Goal: Information Seeking & Learning: Compare options

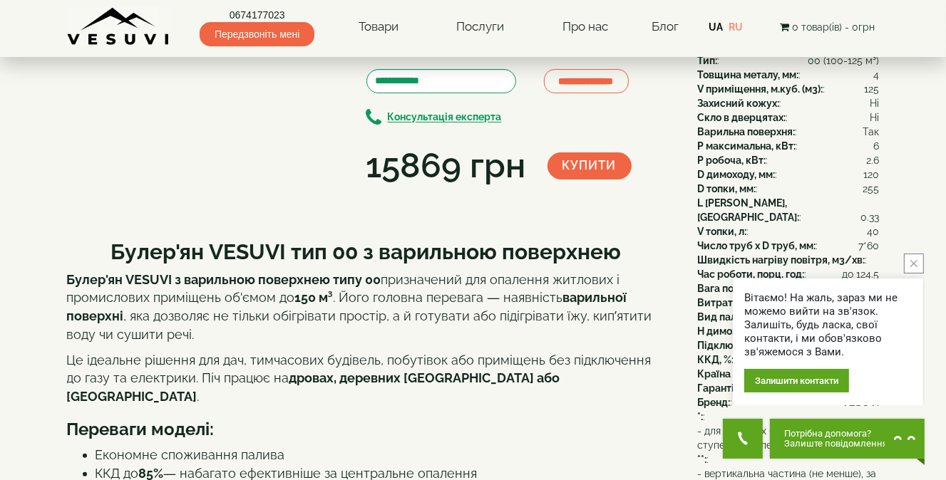
scroll to position [143, 0]
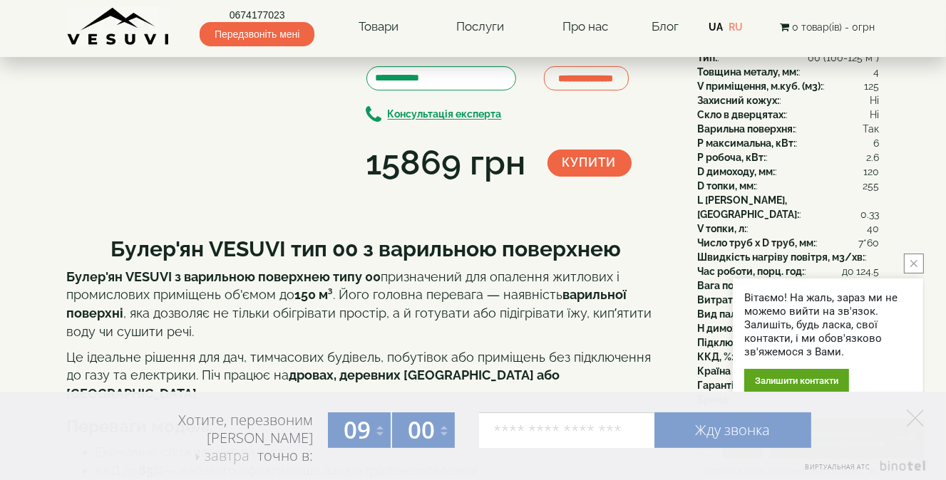
click at [909, 268] on button "close button" at bounding box center [913, 264] width 20 height 20
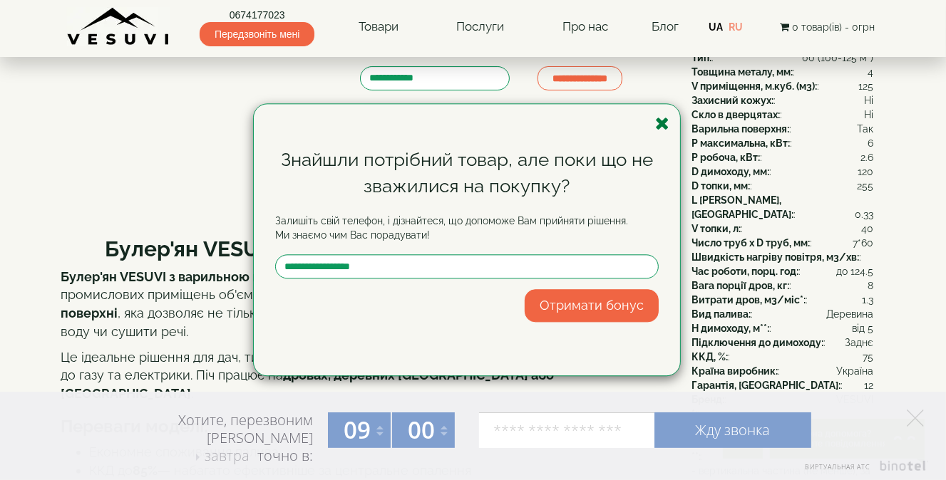
click at [661, 127] on icon "button" at bounding box center [662, 124] width 14 height 18
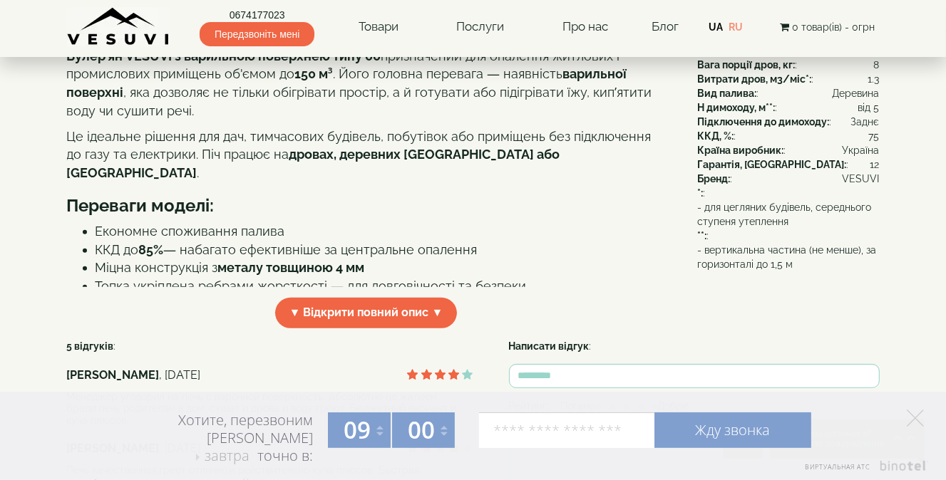
scroll to position [356, 0]
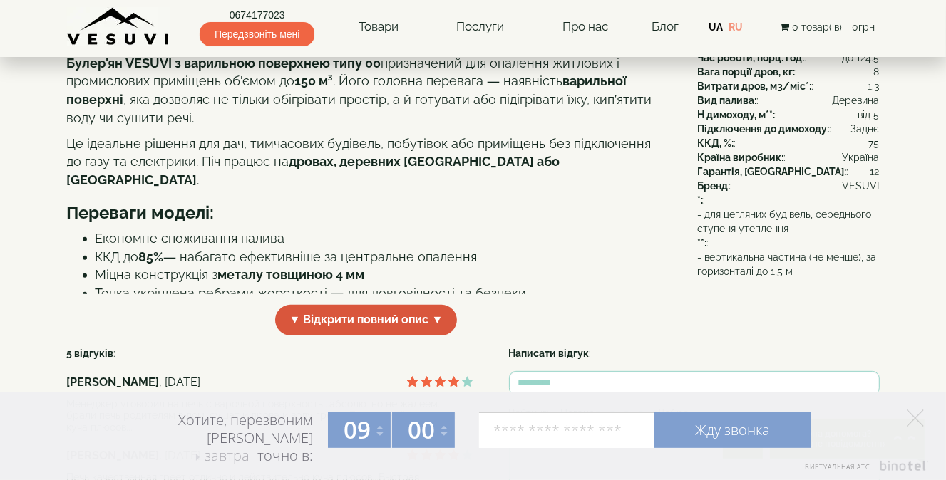
click at [399, 336] on span "▼ Відкрити повний опис ▼" at bounding box center [366, 320] width 182 height 31
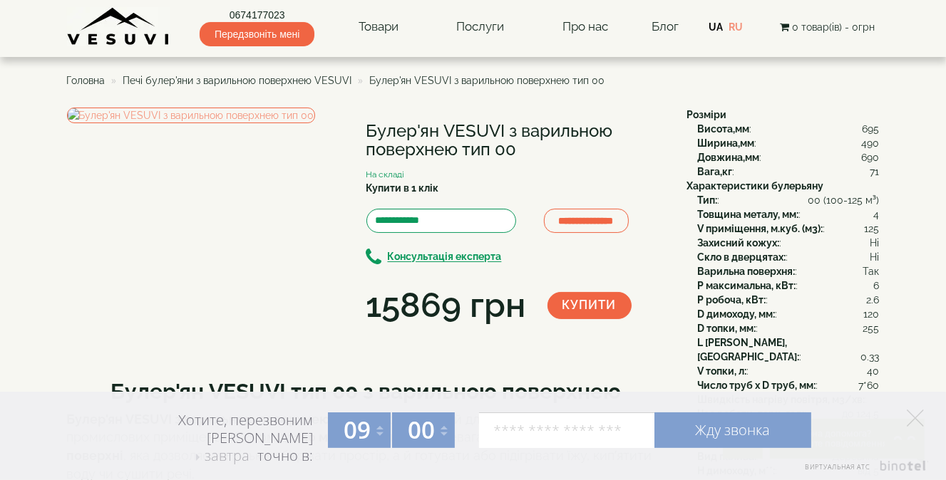
scroll to position [0, 0]
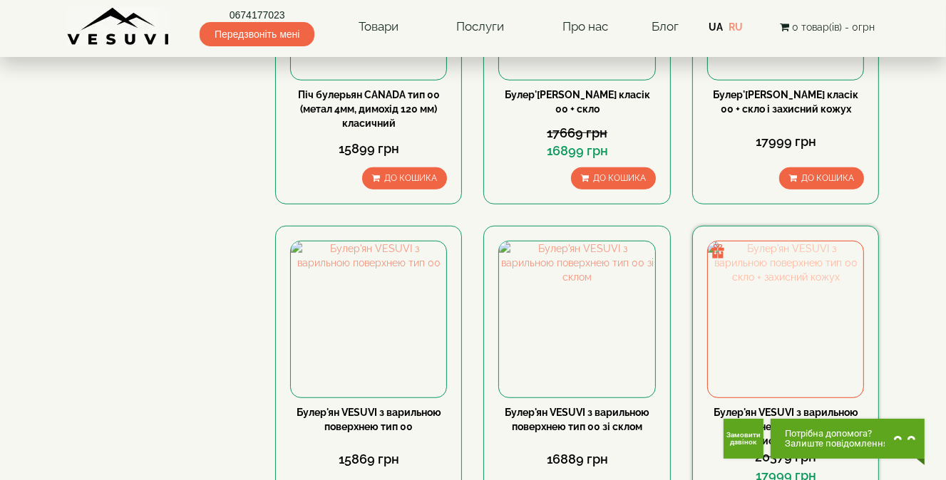
click at [777, 242] on img at bounding box center [785, 319] width 155 height 155
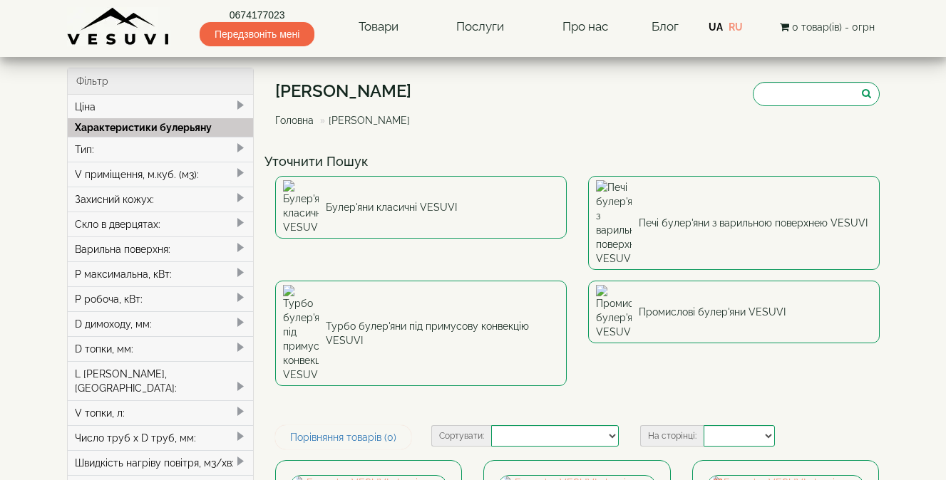
select select
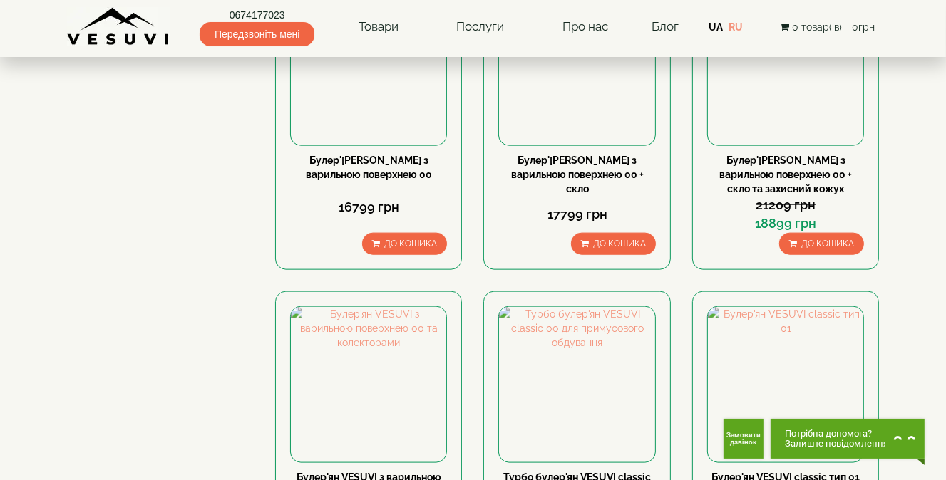
scroll to position [1639, 0]
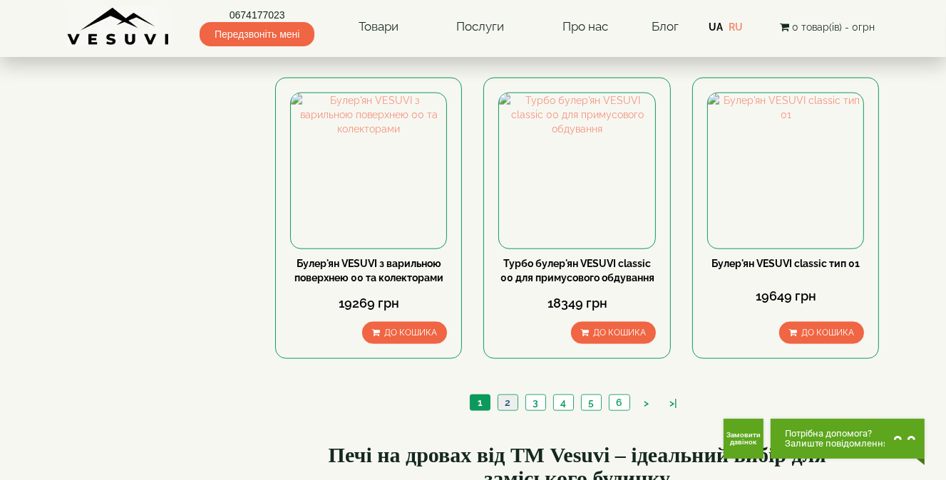
click at [513, 395] on link "2" at bounding box center [507, 402] width 20 height 15
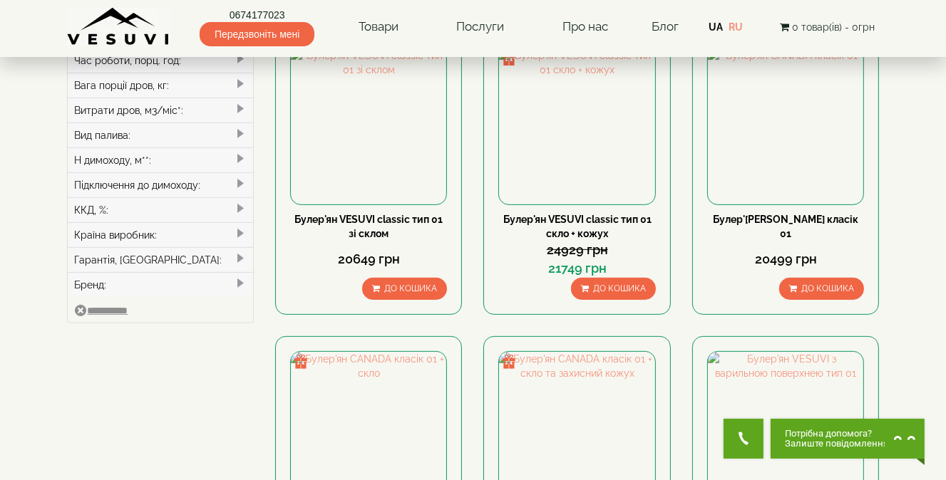
scroll to position [499, 0]
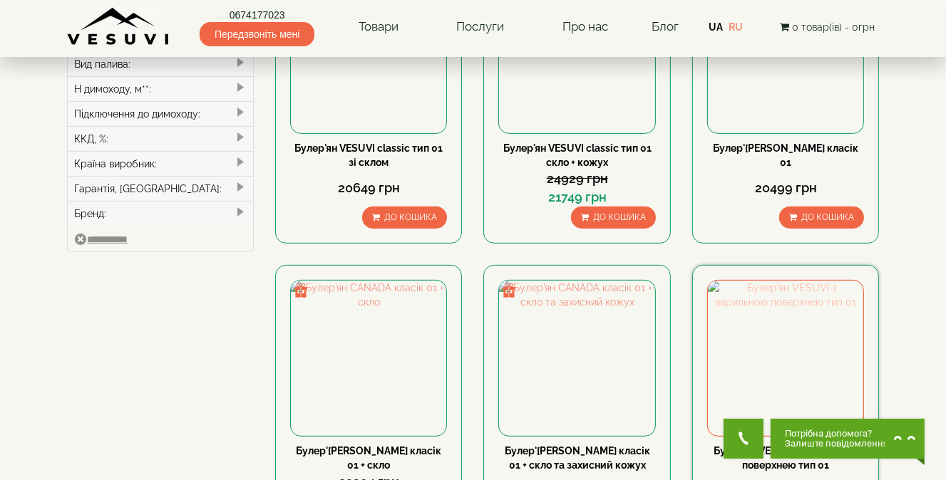
click at [768, 281] on img at bounding box center [785, 358] width 155 height 155
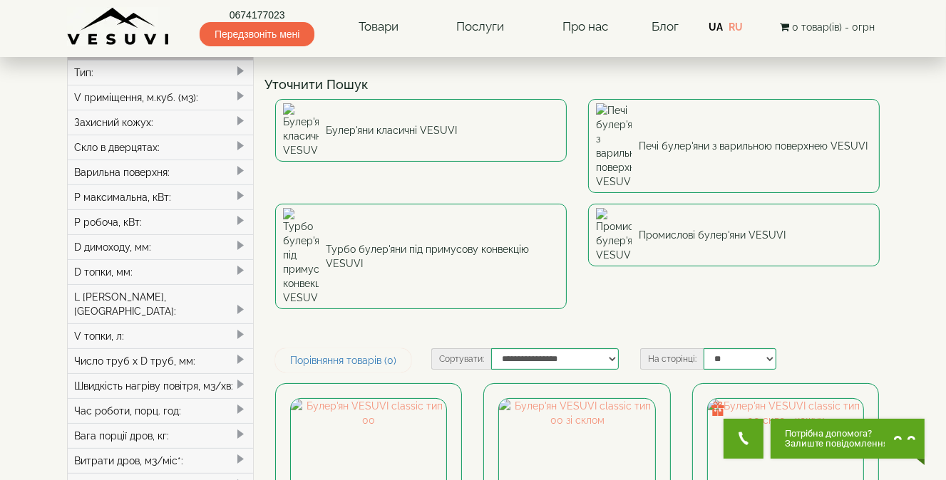
scroll to position [143, 0]
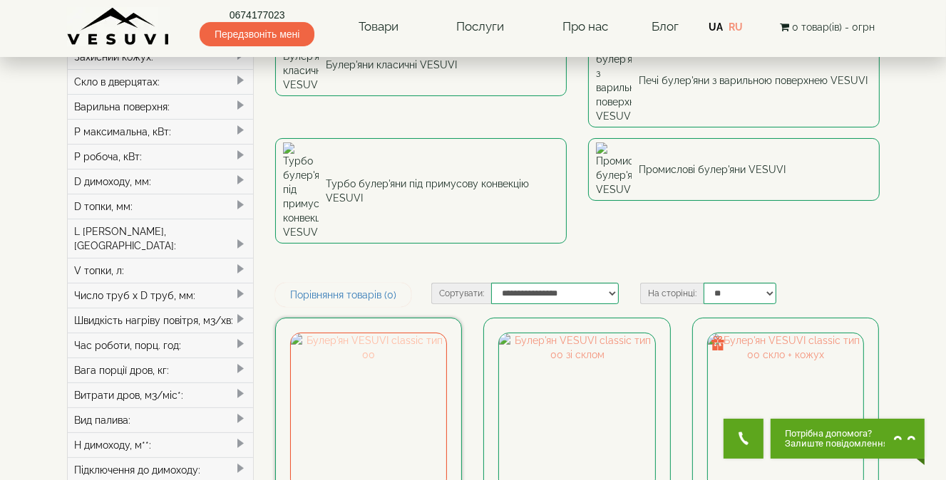
click at [350, 333] on img at bounding box center [368, 410] width 155 height 155
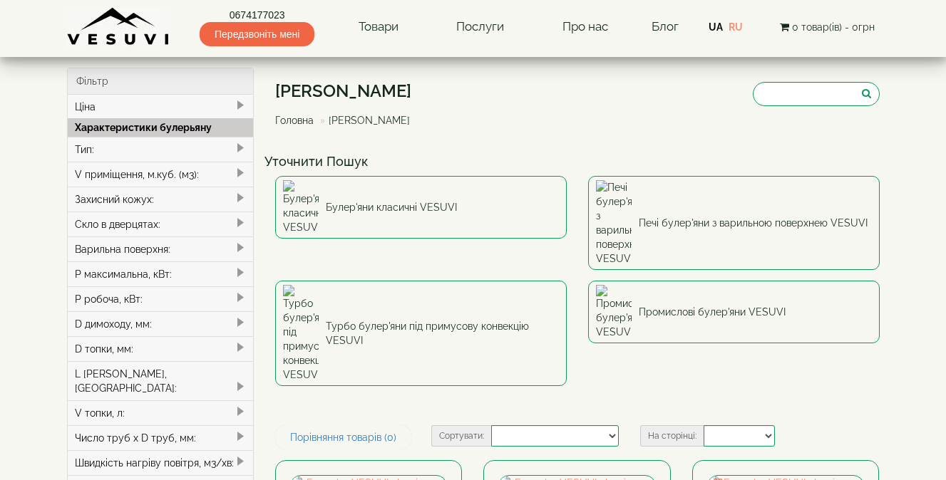
select select
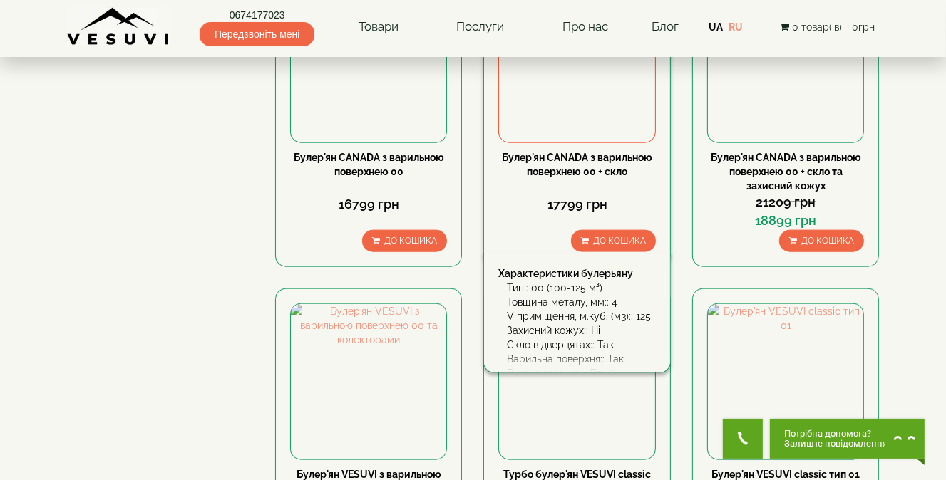
scroll to position [1568, 0]
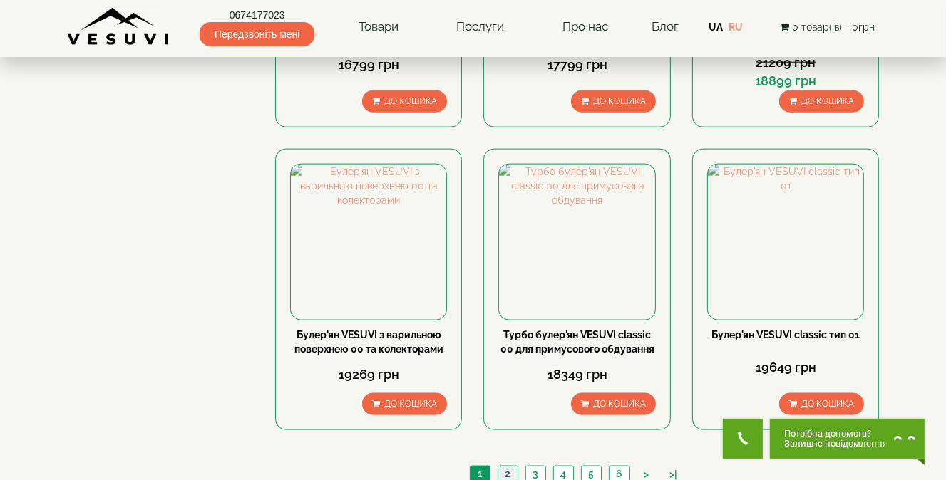
click at [507, 467] on link "2" at bounding box center [507, 474] width 20 height 15
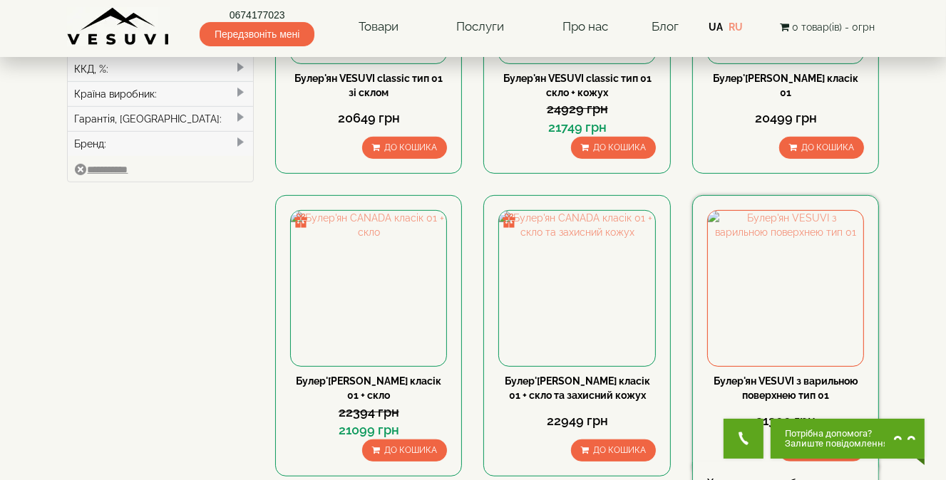
scroll to position [570, 0]
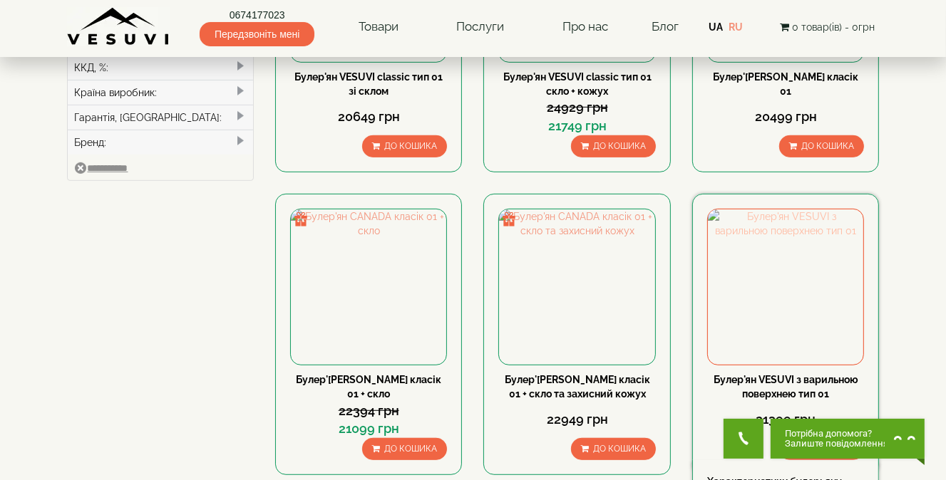
click at [755, 209] on img at bounding box center [785, 286] width 155 height 155
